Goal: Transaction & Acquisition: Subscribe to service/newsletter

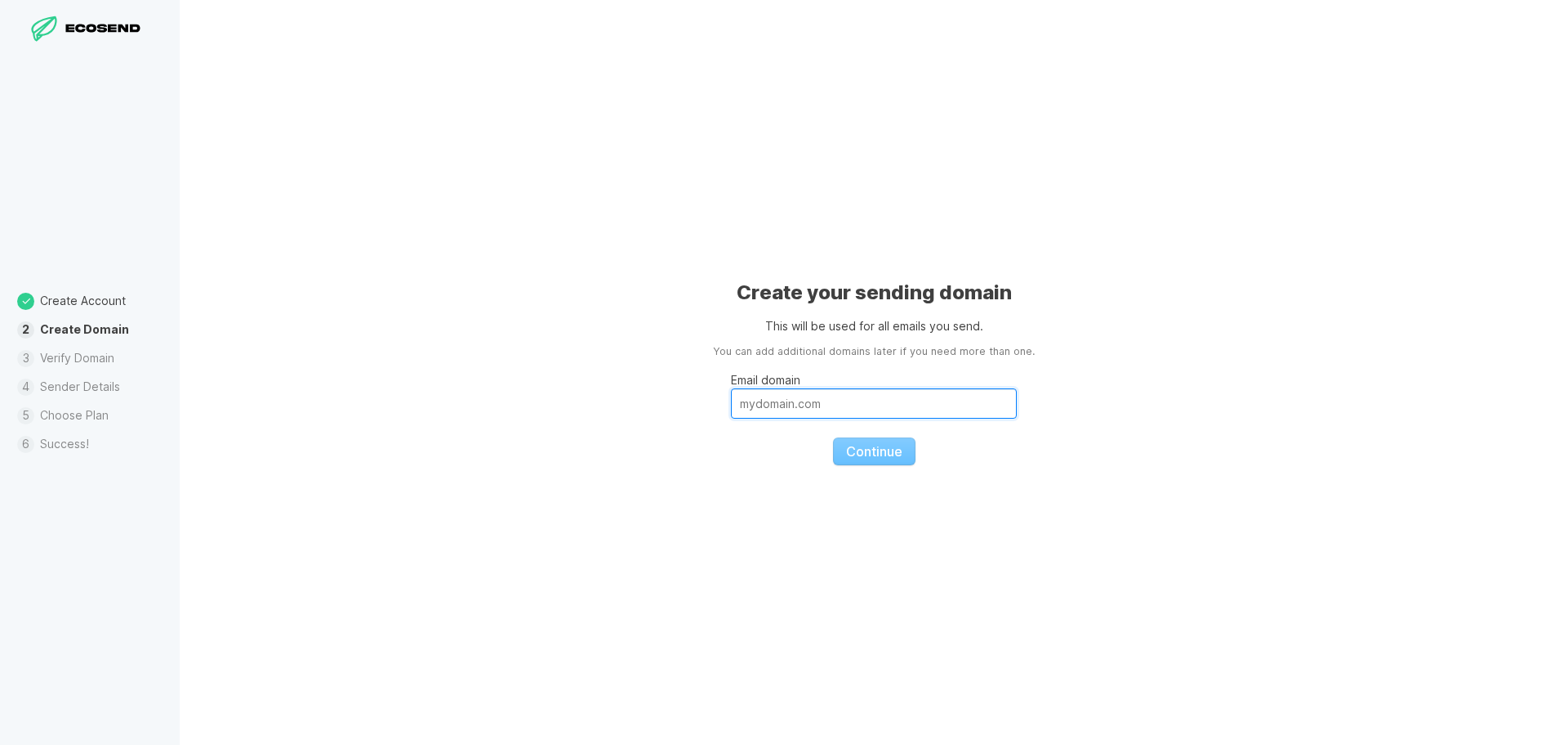
click at [793, 395] on input "Email domain" at bounding box center [874, 402] width 286 height 30
click at [790, 403] on input "Email domain" at bounding box center [874, 402] width 286 height 30
click at [778, 415] on input "Email domain" at bounding box center [874, 402] width 286 height 30
type input "onigangg"
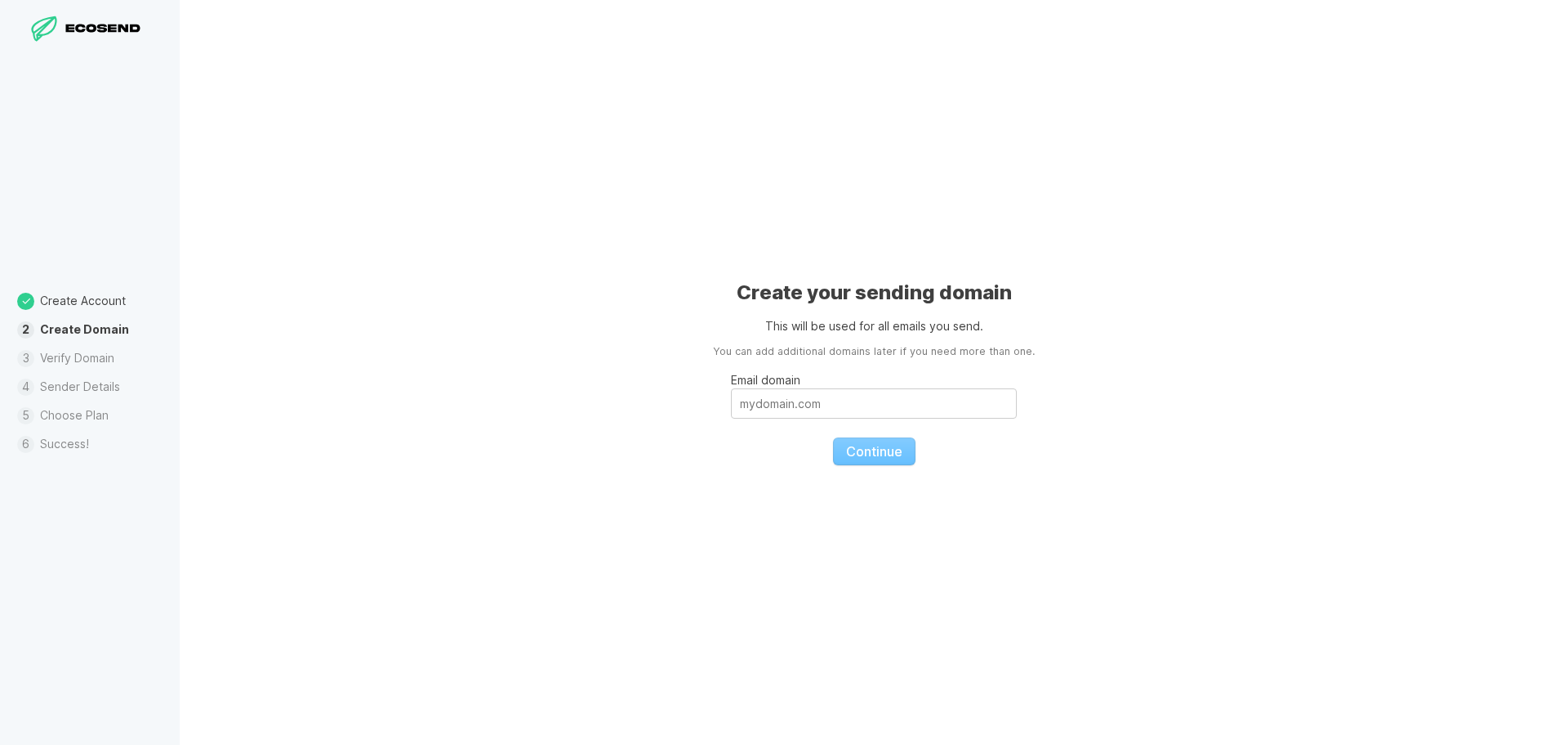
click at [103, 353] on li "Verify Domain" at bounding box center [90, 359] width 179 height 29
click at [94, 353] on li "Verify Domain" at bounding box center [90, 359] width 179 height 29
click at [110, 280] on div "Create Account Create Domain Verify Domain Sender Details Choose Plan Success!" at bounding box center [90, 372] width 179 height 745
click at [836, 404] on input "Email domain" at bounding box center [874, 402] width 286 height 30
click at [780, 411] on input "Email domain" at bounding box center [874, 402] width 286 height 30
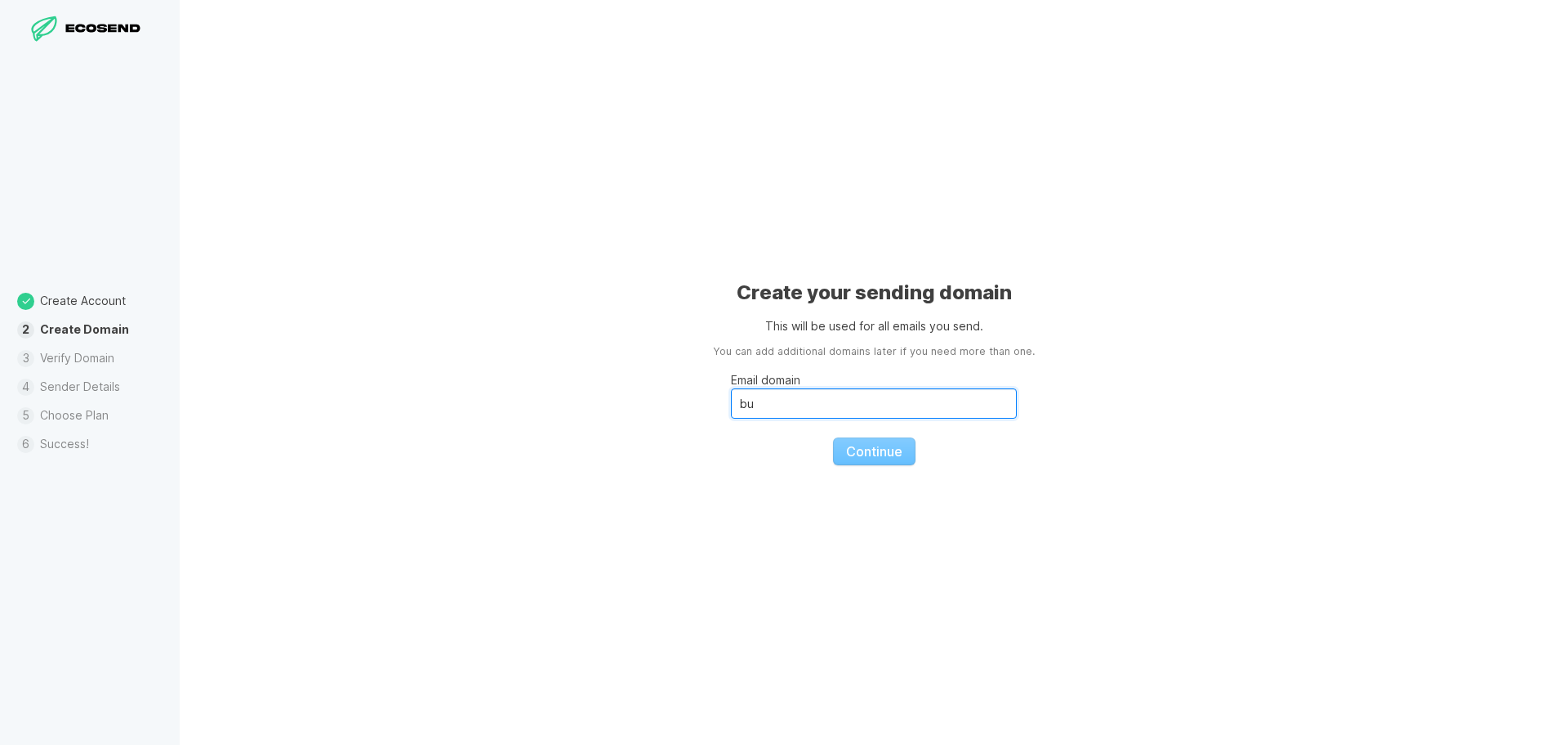
type input "b"
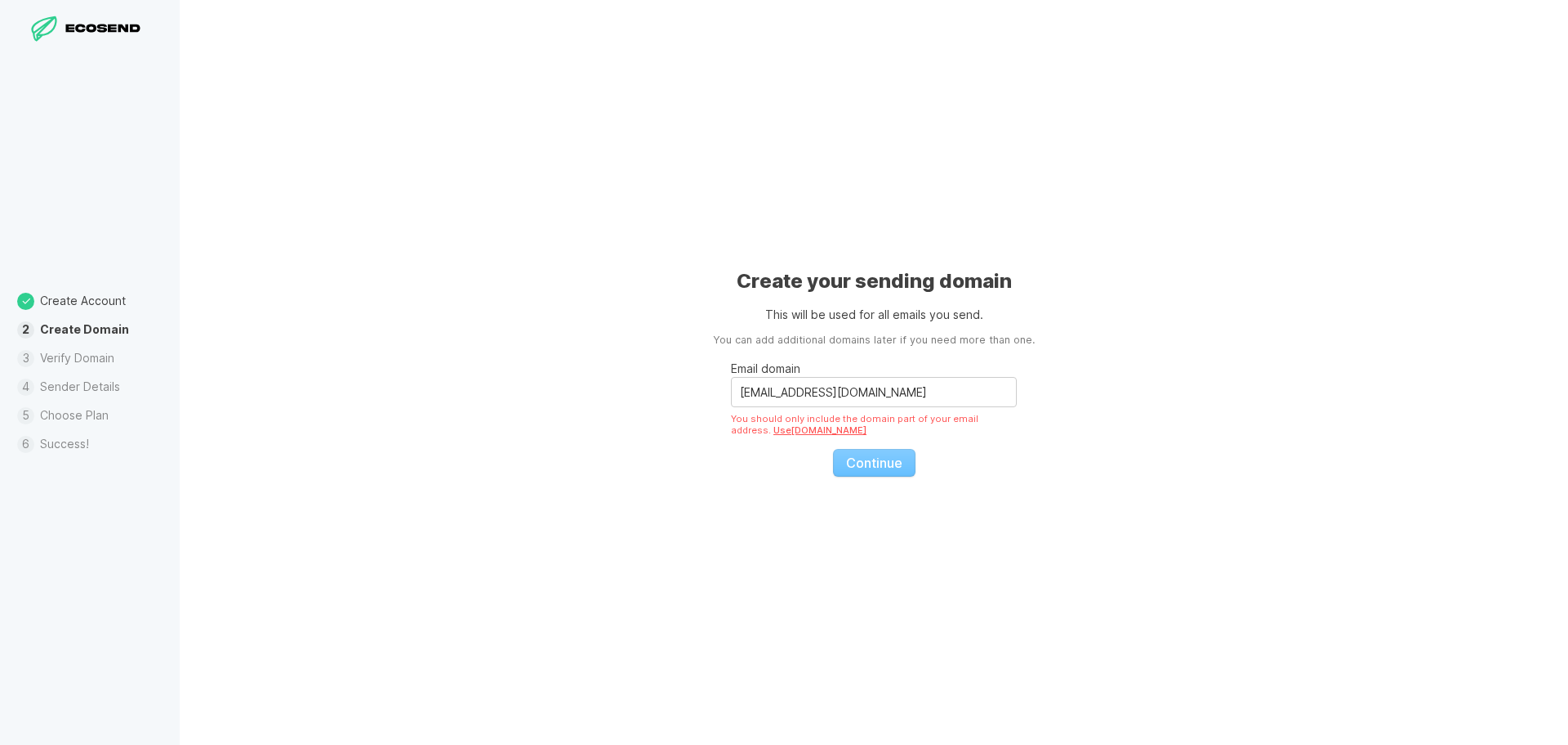
click at [774, 432] on link "Use [DOMAIN_NAME]" at bounding box center [820, 430] width 93 height 12
click at [871, 449] on fieldset "Email domain [DOMAIN_NAME] Please add a domain name that you own. We don't supp…" at bounding box center [874, 412] width 286 height 129
click at [836, 391] on input "[DOMAIN_NAME]" at bounding box center [874, 392] width 286 height 30
click at [789, 460] on fieldset "Email domain [EMAIL_ADDRESS][DOMAIN_NAME] You should only include the domain pa…" at bounding box center [874, 412] width 286 height 129
click at [873, 392] on input "[EMAIL_ADDRESS][DOMAIN_NAME]" at bounding box center [874, 392] width 286 height 30
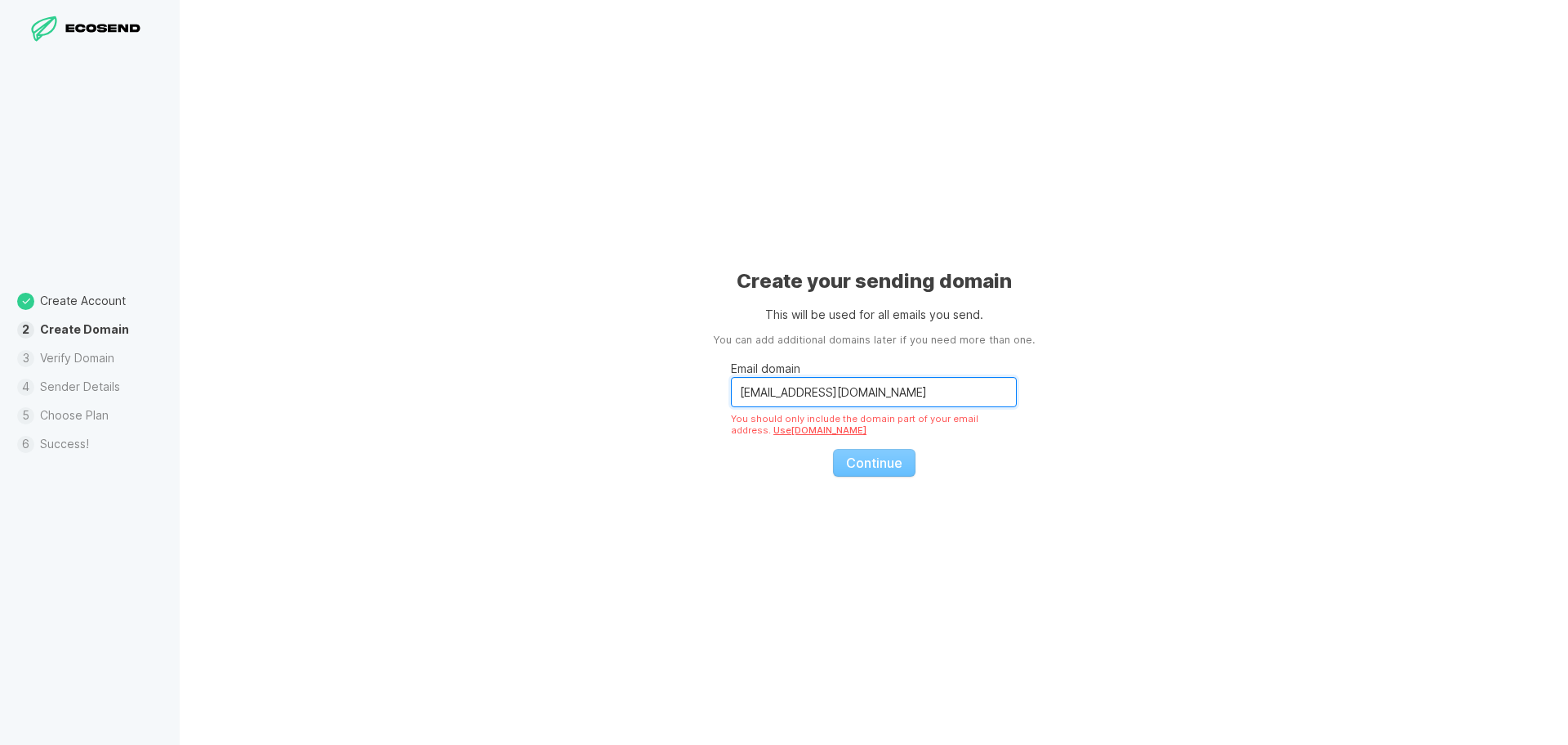
click at [919, 392] on input "[EMAIL_ADDRESS][DOMAIN_NAME]" at bounding box center [874, 392] width 286 height 30
click at [864, 454] on fieldset "Email domain [EMAIL_ADDRESS][DOMAIN_NAME] You should only include the domain pa…" at bounding box center [874, 412] width 286 height 129
click at [861, 470] on fieldset "Email domain [EMAIL_ADDRESS][DOMAIN_NAME] You should only include the domain pa…" at bounding box center [874, 412] width 286 height 129
drag, startPoint x: 861, startPoint y: 470, endPoint x: 775, endPoint y: 440, distance: 91.1
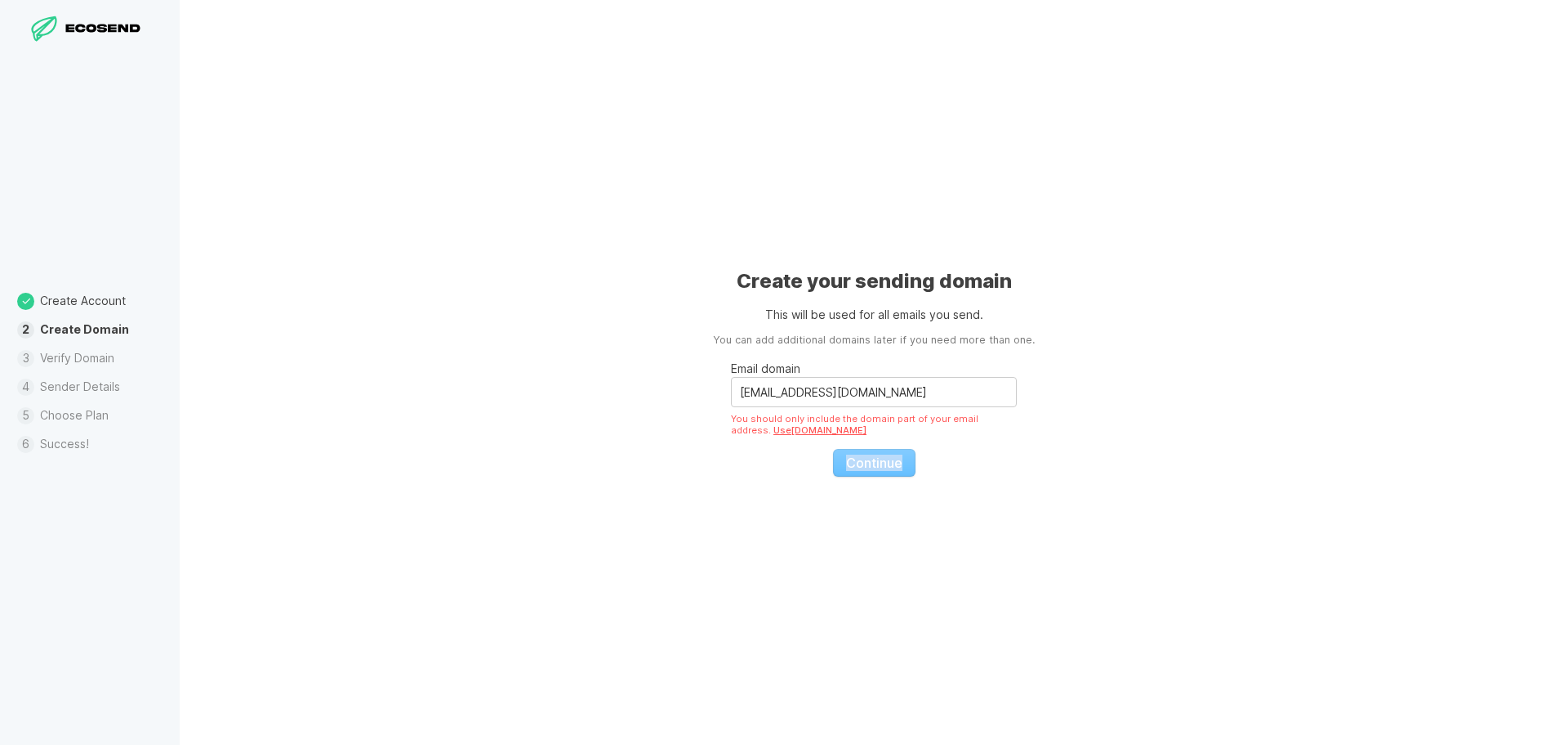
click at [861, 470] on fieldset "Email domain [EMAIL_ADDRESS][DOMAIN_NAME] You should only include the domain pa…" at bounding box center [874, 412] width 286 height 129
click at [774, 430] on link "Use [DOMAIN_NAME]" at bounding box center [820, 430] width 93 height 12
click at [750, 393] on input "[DOMAIN_NAME]" at bounding box center [874, 392] width 286 height 30
click at [744, 392] on input "[DOMAIN_NAME]" at bounding box center [874, 392] width 286 height 30
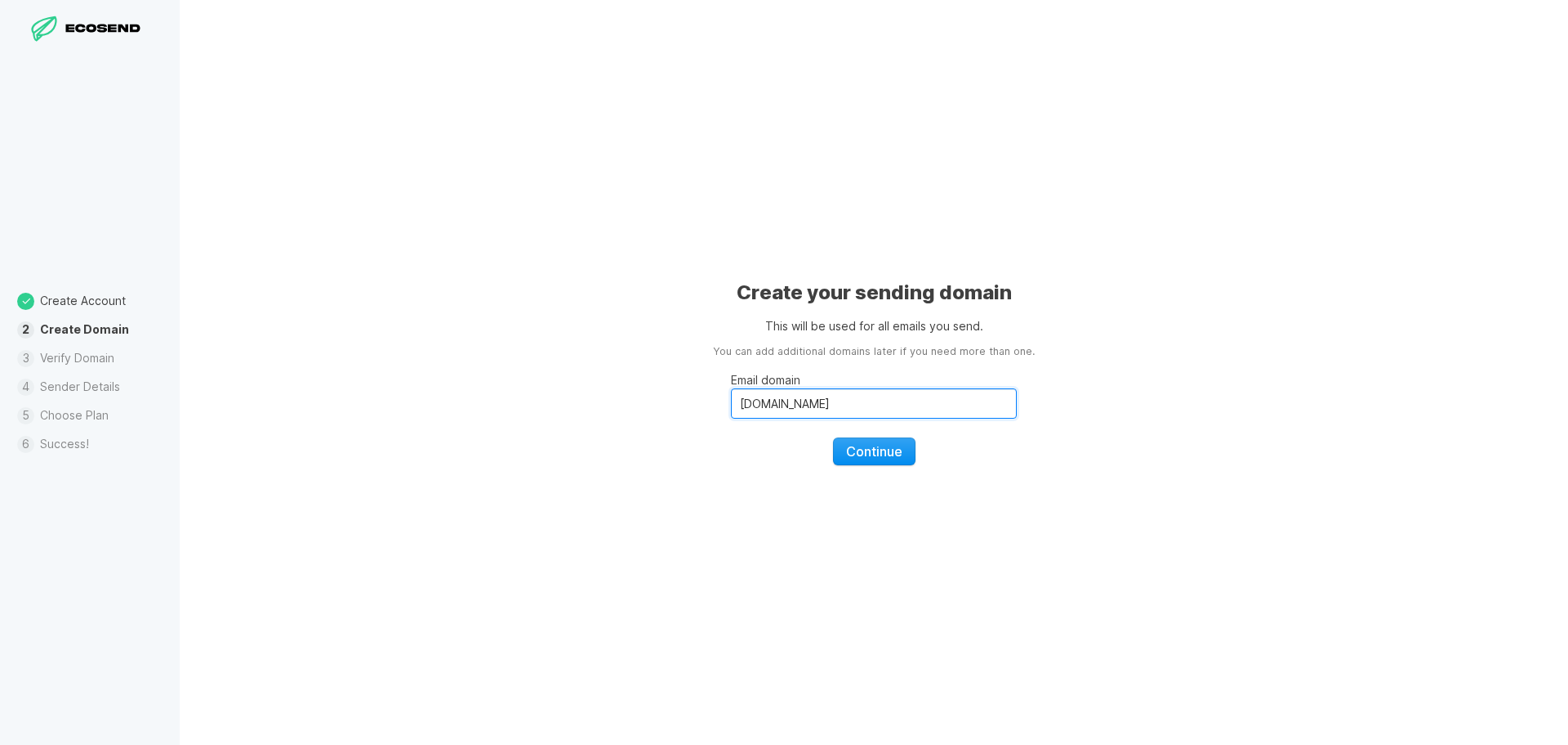
type input "[DOMAIN_NAME]"
click at [854, 445] on span "Continue" at bounding box center [874, 451] width 56 height 16
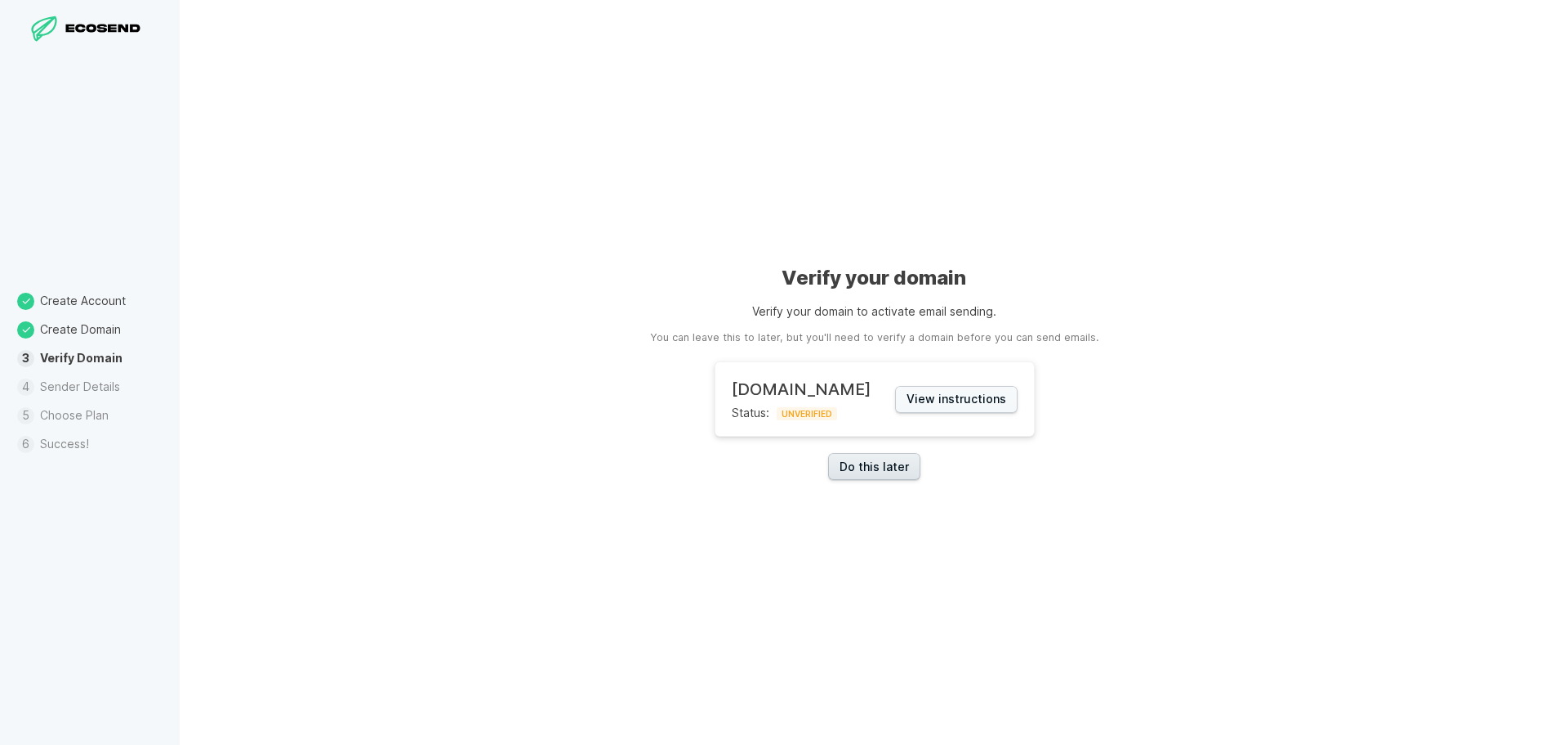
click at [895, 469] on link "Do this later" at bounding box center [874, 467] width 92 height 27
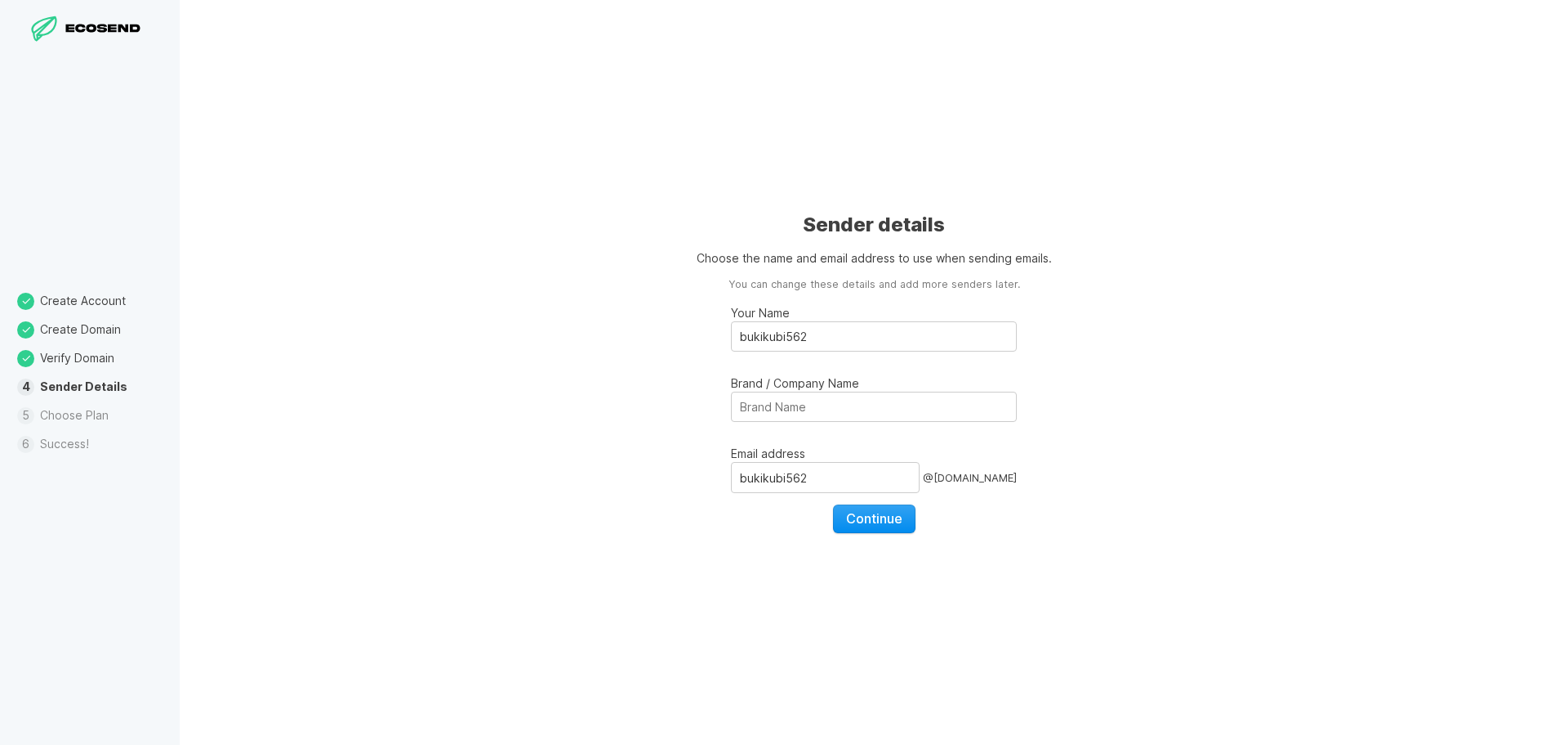
click at [878, 514] on span "Continue" at bounding box center [874, 518] width 56 height 16
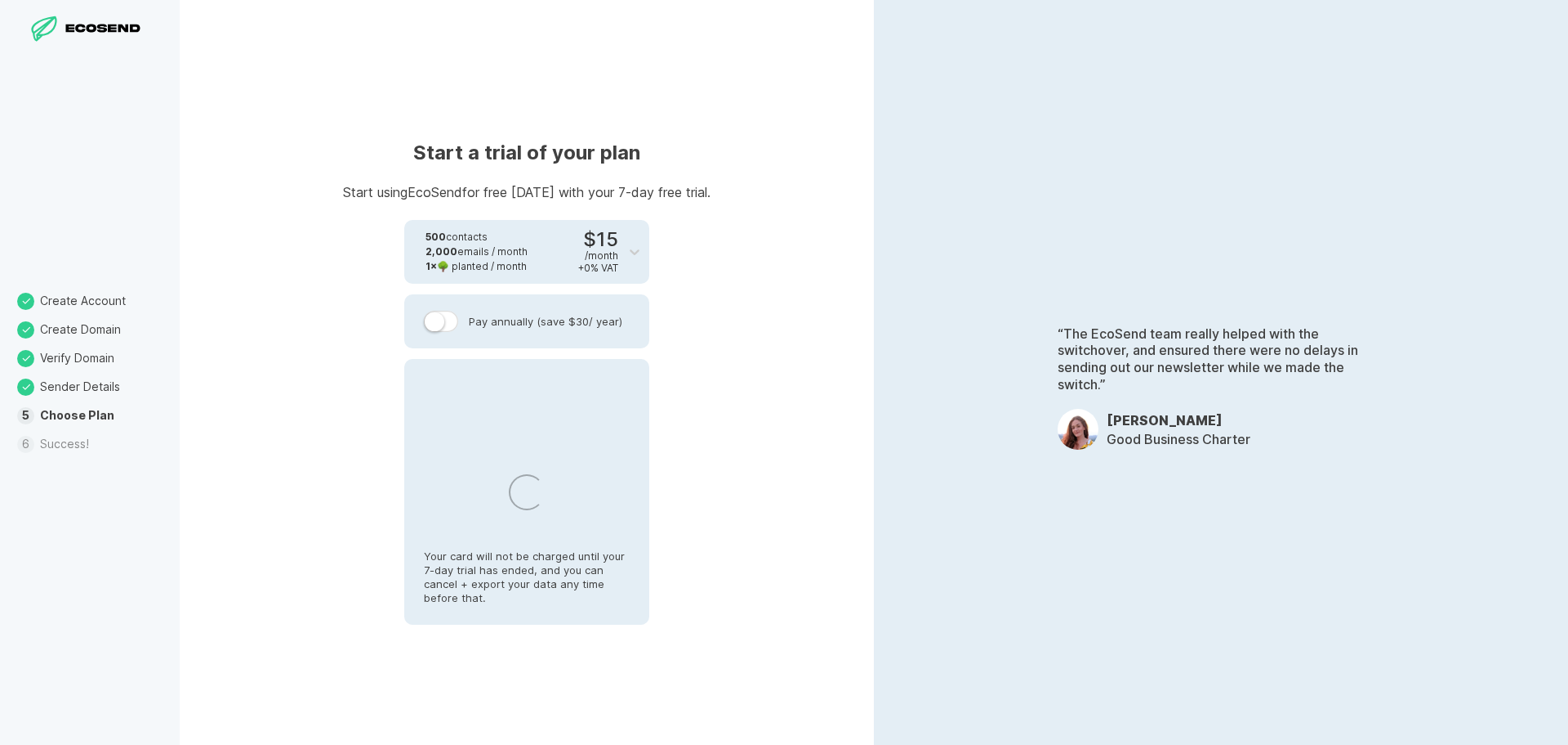
select select "MN"
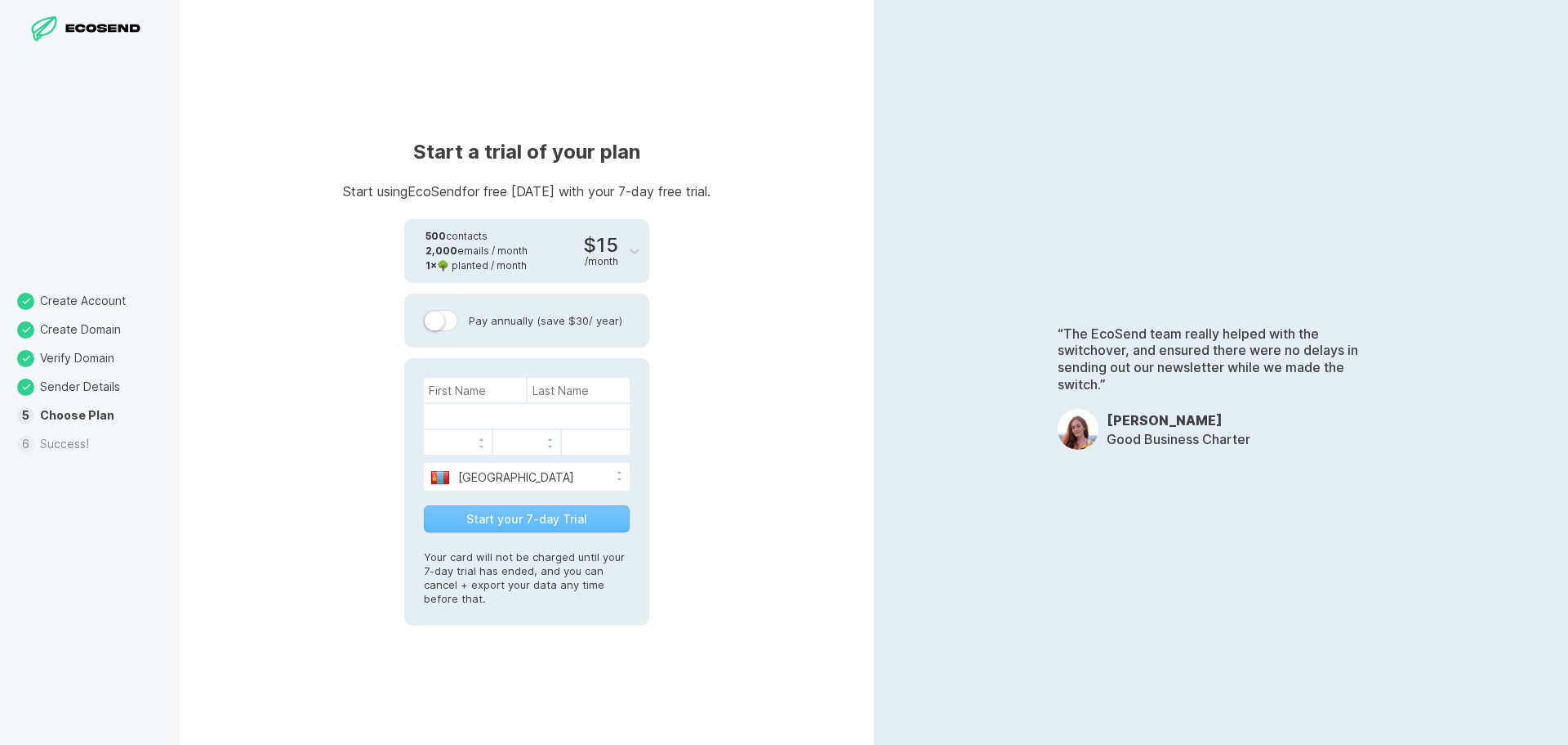
click at [54, 447] on li "Success!" at bounding box center [90, 444] width 179 height 29
click at [448, 329] on label at bounding box center [441, 320] width 34 height 21
click at [0, 0] on input "Pay annually (save $30 / year)" at bounding box center [0, 0] width 0 height 0
click at [447, 326] on label at bounding box center [441, 320] width 34 height 21
click at [0, 0] on input "Pay annually (save $30 / year)" at bounding box center [0, 0] width 0 height 0
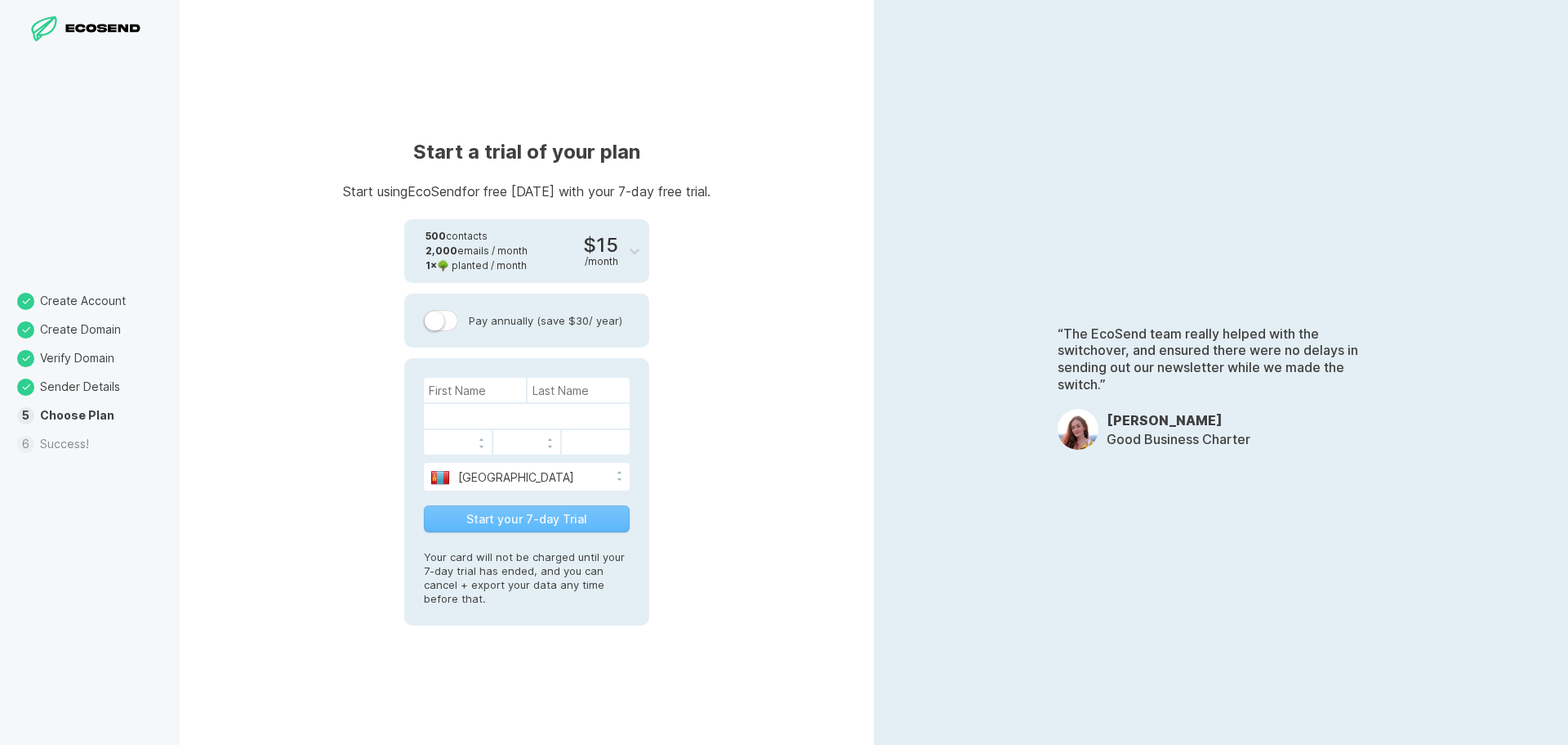
click at [717, 165] on div "Start a trial of your plan Start using EcoSend for free [DATE] with your 7-day …" at bounding box center [526, 372] width 695 height 745
click at [678, 175] on header "Start a trial of your plan Start using EcoSend for free [DATE] with your 7-day …" at bounding box center [527, 159] width 368 height 79
